Goal: Task Accomplishment & Management: Manage account settings

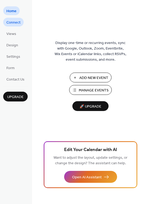
click at [16, 20] on span "Connect" at bounding box center [13, 23] width 14 height 6
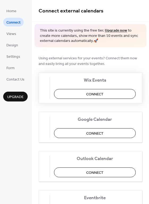
click at [102, 96] on span "Connect" at bounding box center [94, 95] width 17 height 6
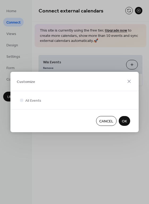
click at [122, 121] on span "OK" at bounding box center [124, 122] width 5 height 6
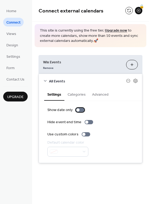
click at [83, 111] on div at bounding box center [80, 110] width 8 height 4
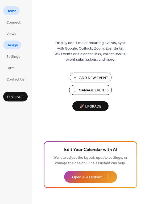
click at [15, 47] on span "Design" at bounding box center [12, 46] width 12 height 6
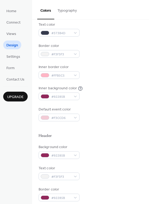
scroll to position [76, 0]
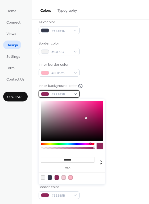
click at [67, 94] on span "#92285B" at bounding box center [61, 95] width 20 height 6
type input "*******"
click at [42, 102] on div at bounding box center [72, 121] width 62 height 40
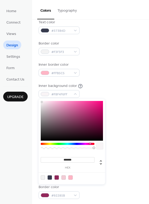
click at [102, 73] on div "Inner border color #FFB5C5" at bounding box center [90, 69] width 104 height 15
